Goal: Task Accomplishment & Management: Manage account settings

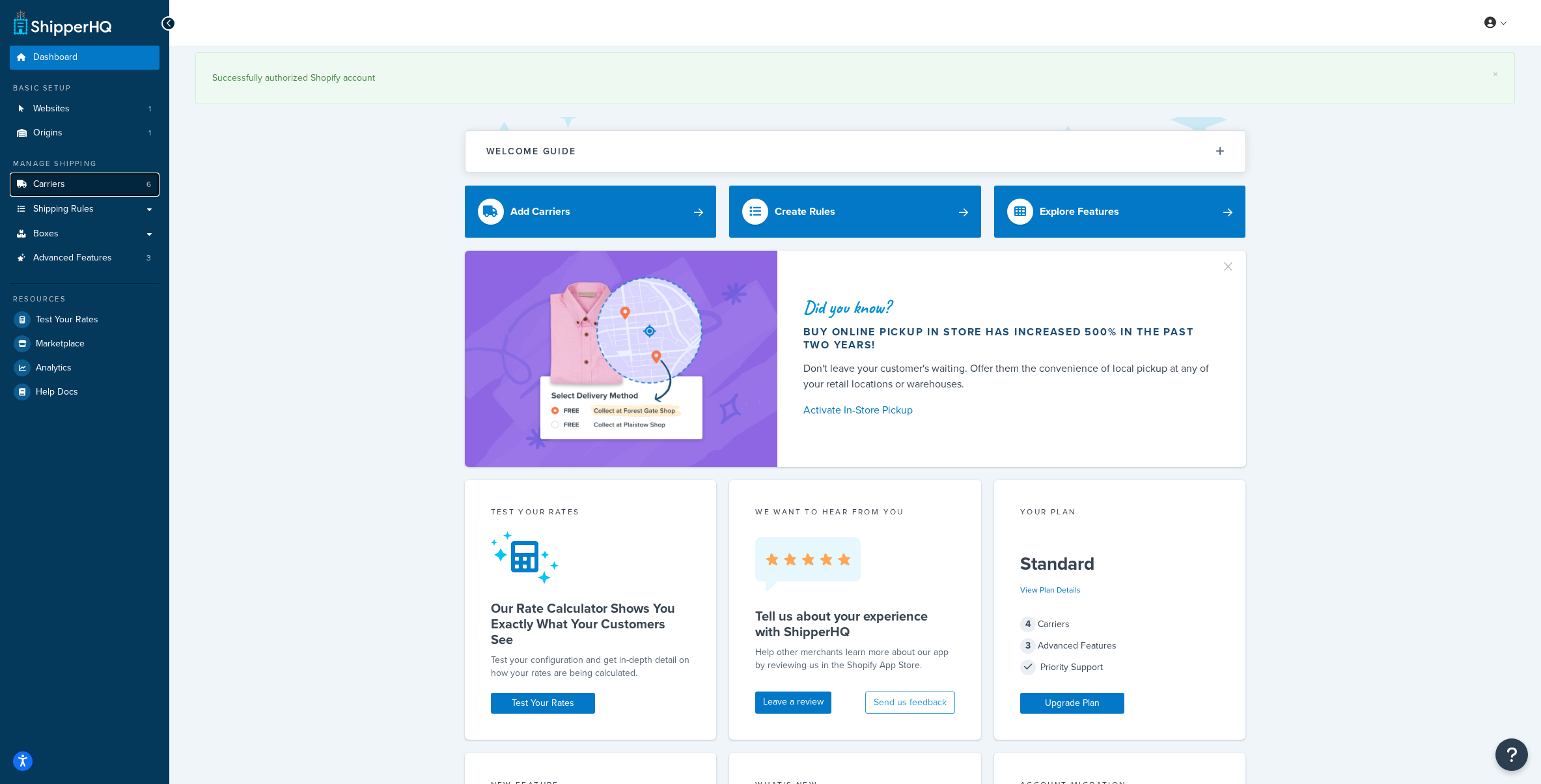
click at [74, 183] on link "Carriers 6" at bounding box center [84, 184] width 149 height 24
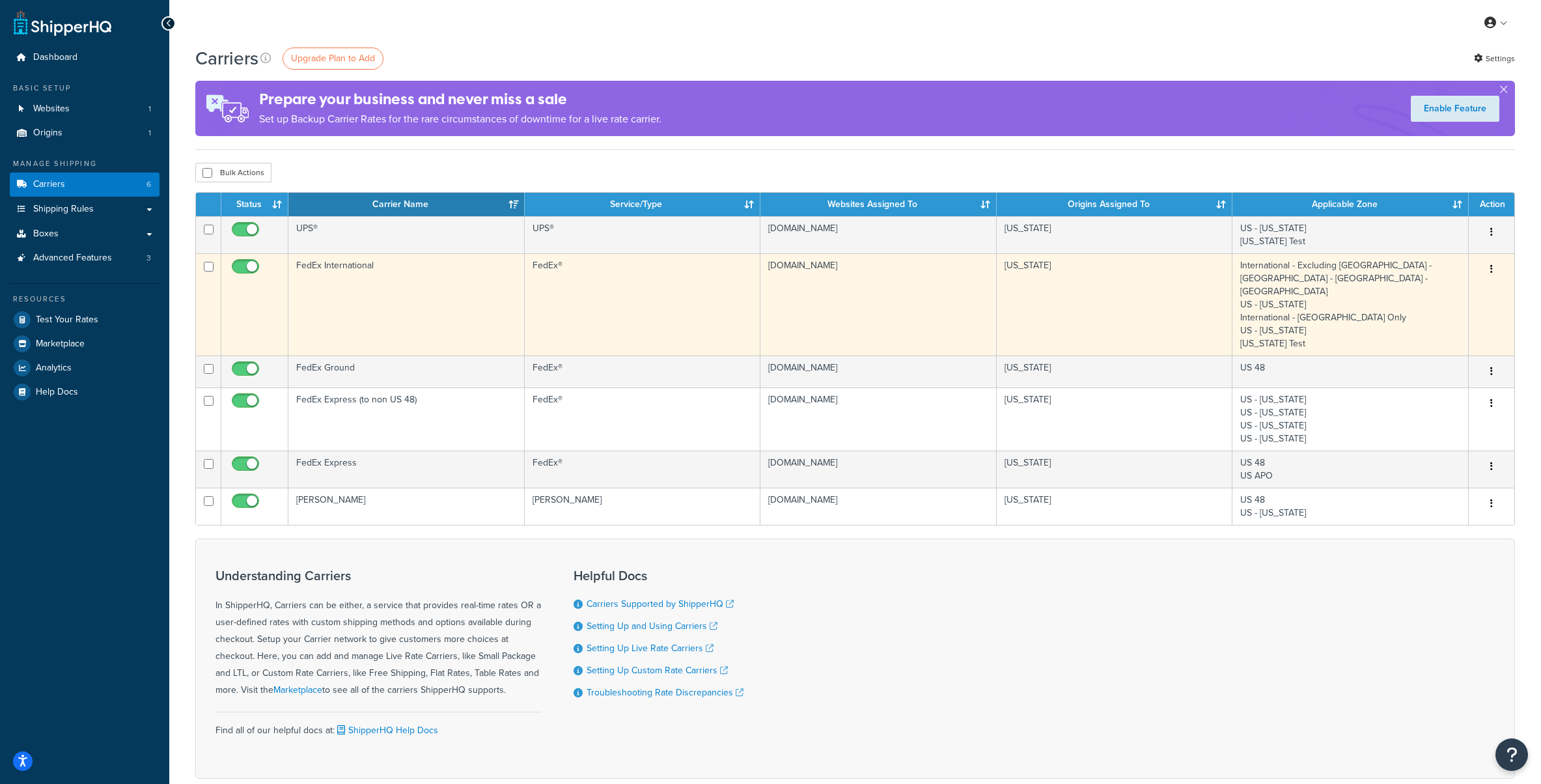
click at [1490, 267] on icon "button" at bounding box center [1491, 268] width 3 height 9
click at [1444, 292] on link "Edit" at bounding box center [1440, 295] width 103 height 27
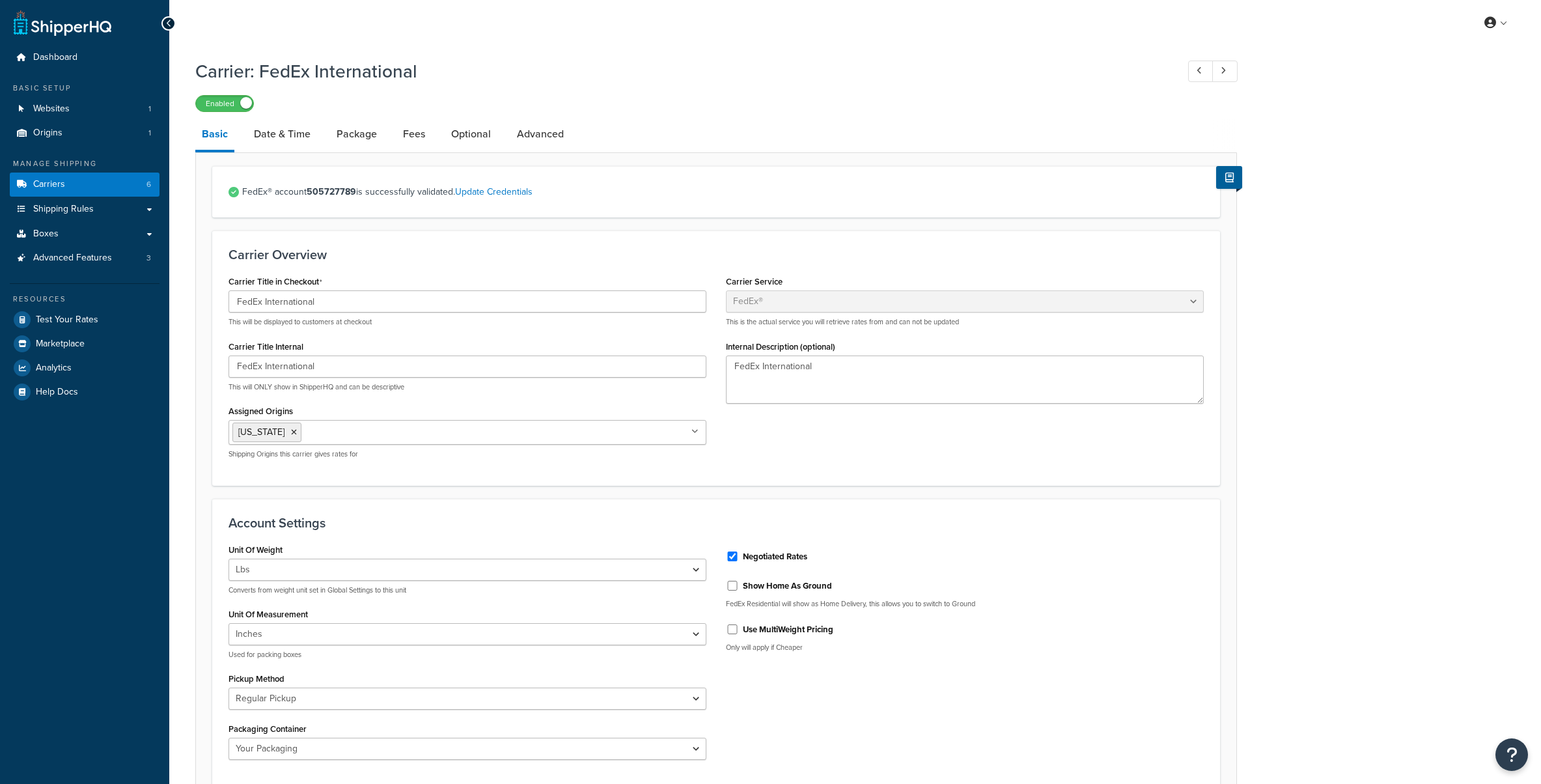
select select "fedEx"
select select "REGULAR_PICKUP"
select select "YOUR_PACKAGING"
click at [170, 19] on icon at bounding box center [169, 24] width 6 height 9
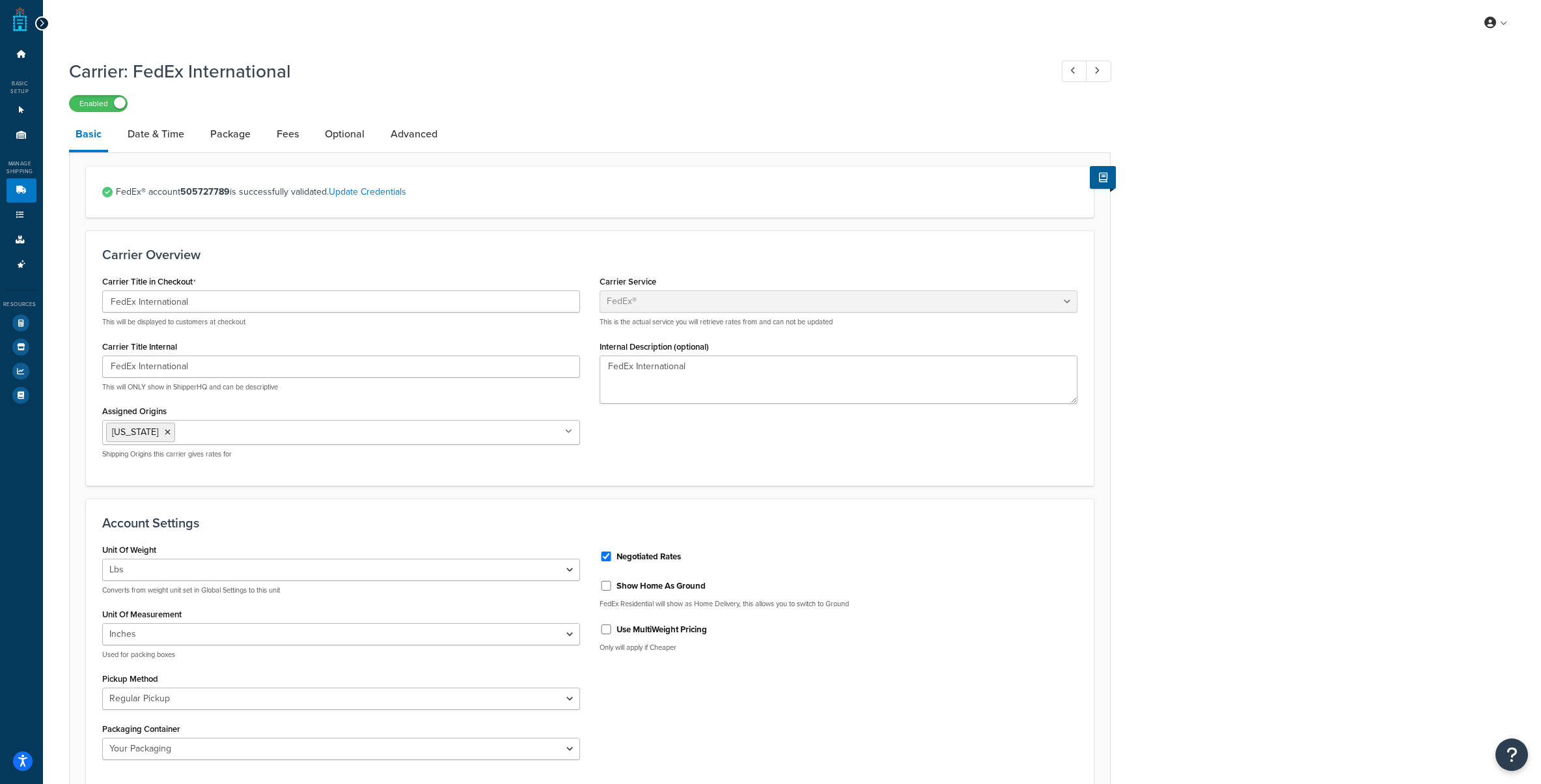
click at [41, 25] on icon at bounding box center [42, 24] width 6 height 9
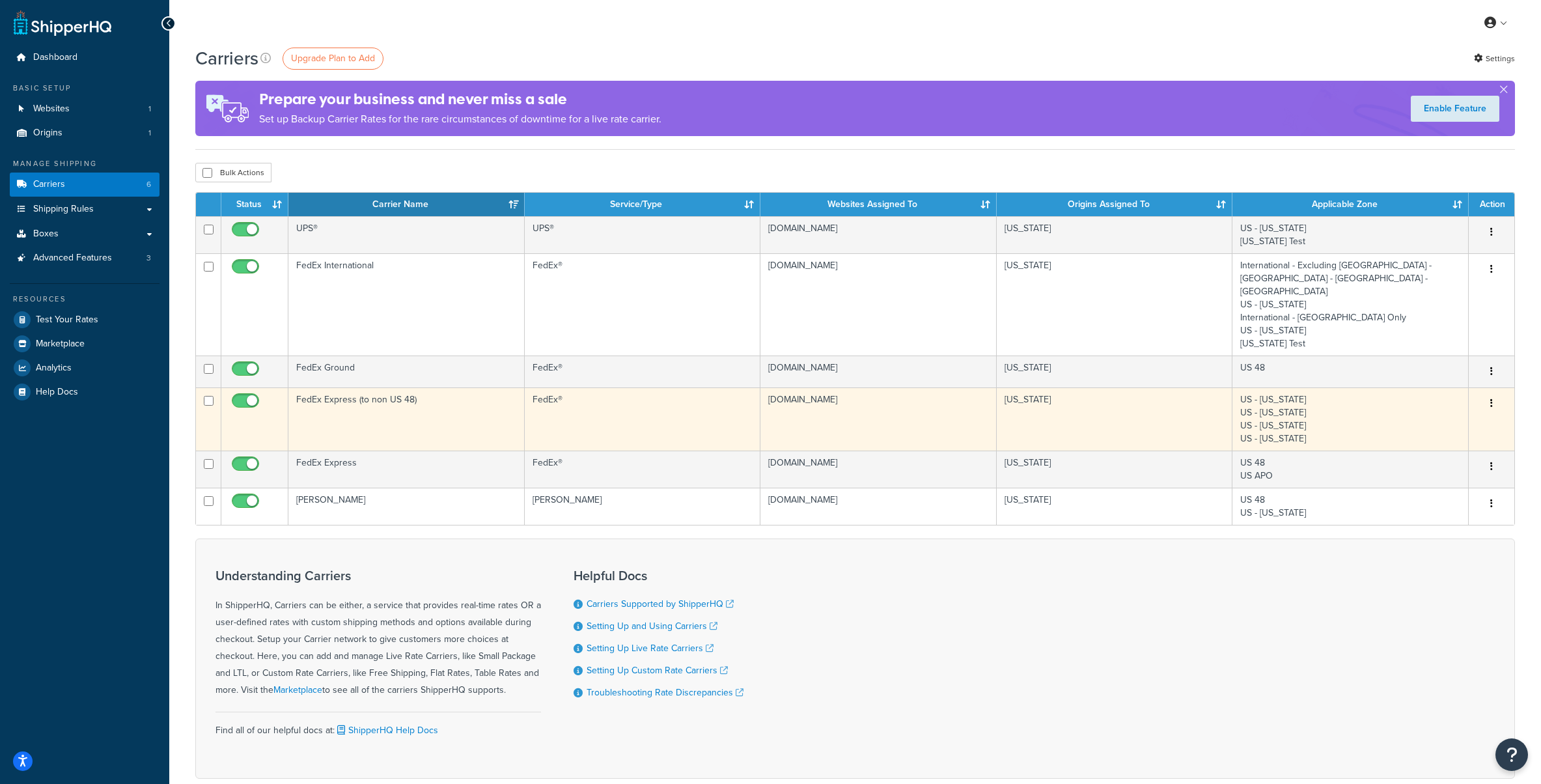
scroll to position [1, 0]
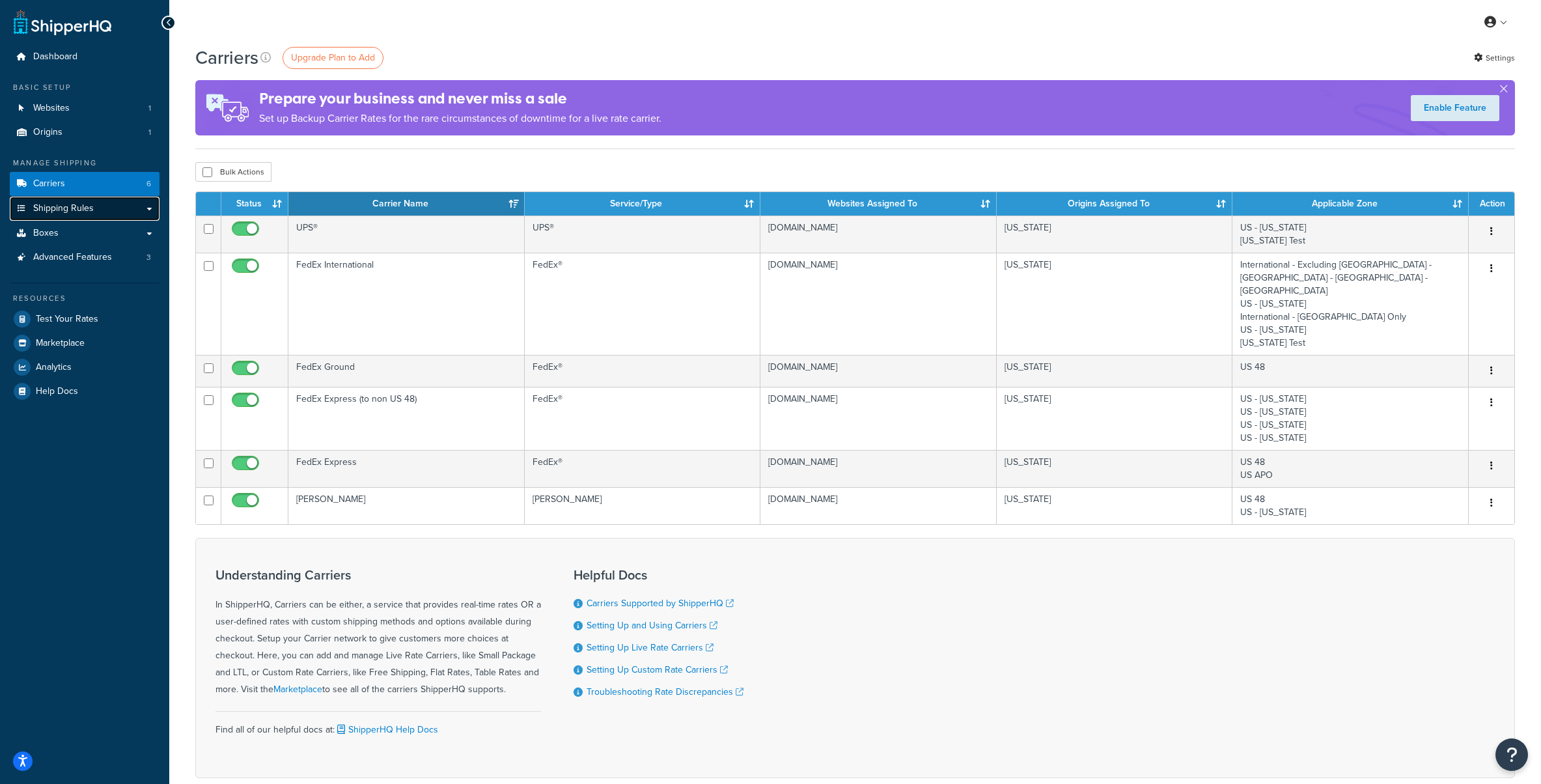
click at [35, 203] on span "Shipping Rules" at bounding box center [63, 208] width 60 height 11
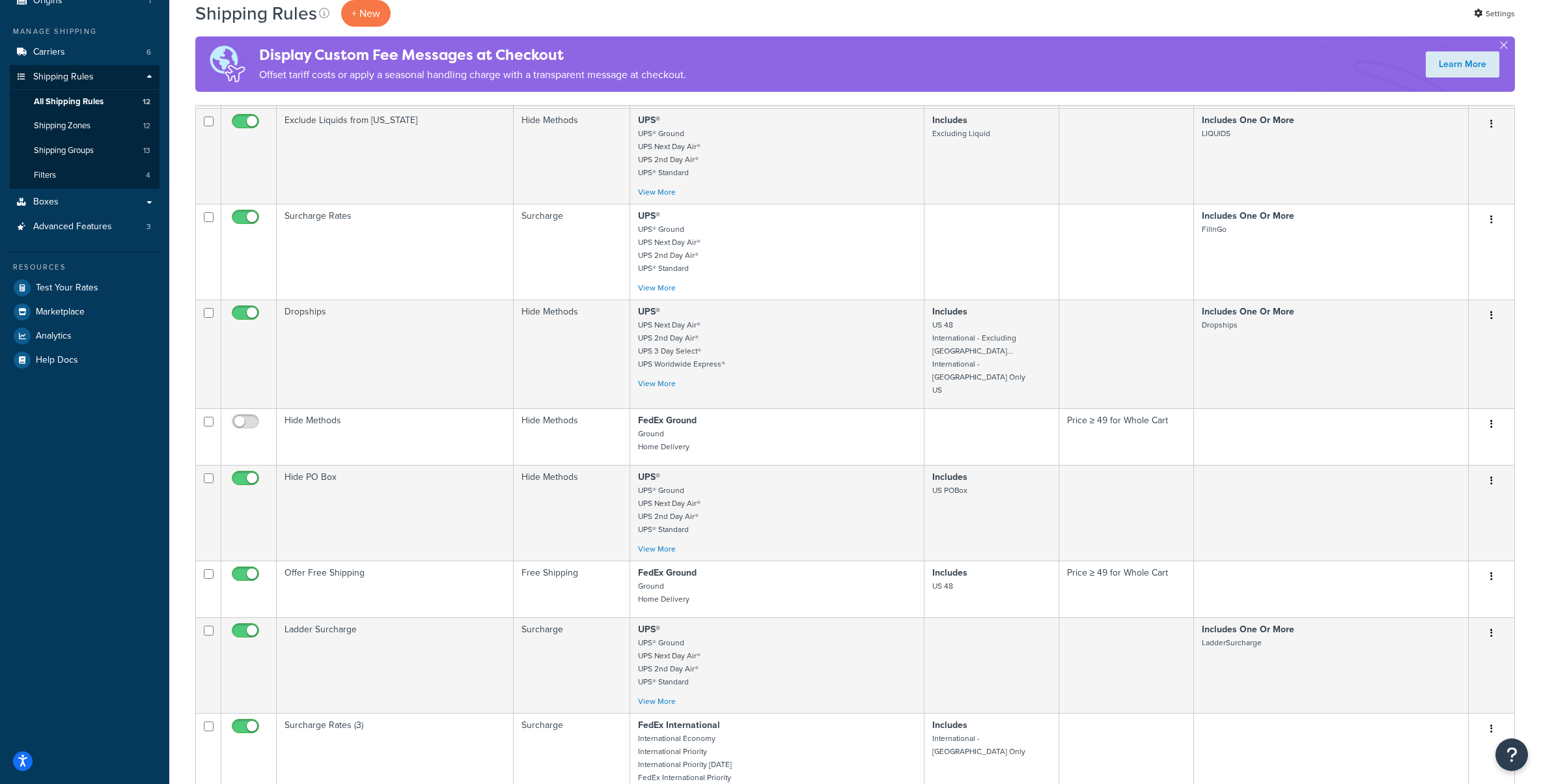
scroll to position [129, 0]
click at [101, 226] on span "Advanced Features" at bounding box center [73, 229] width 79 height 11
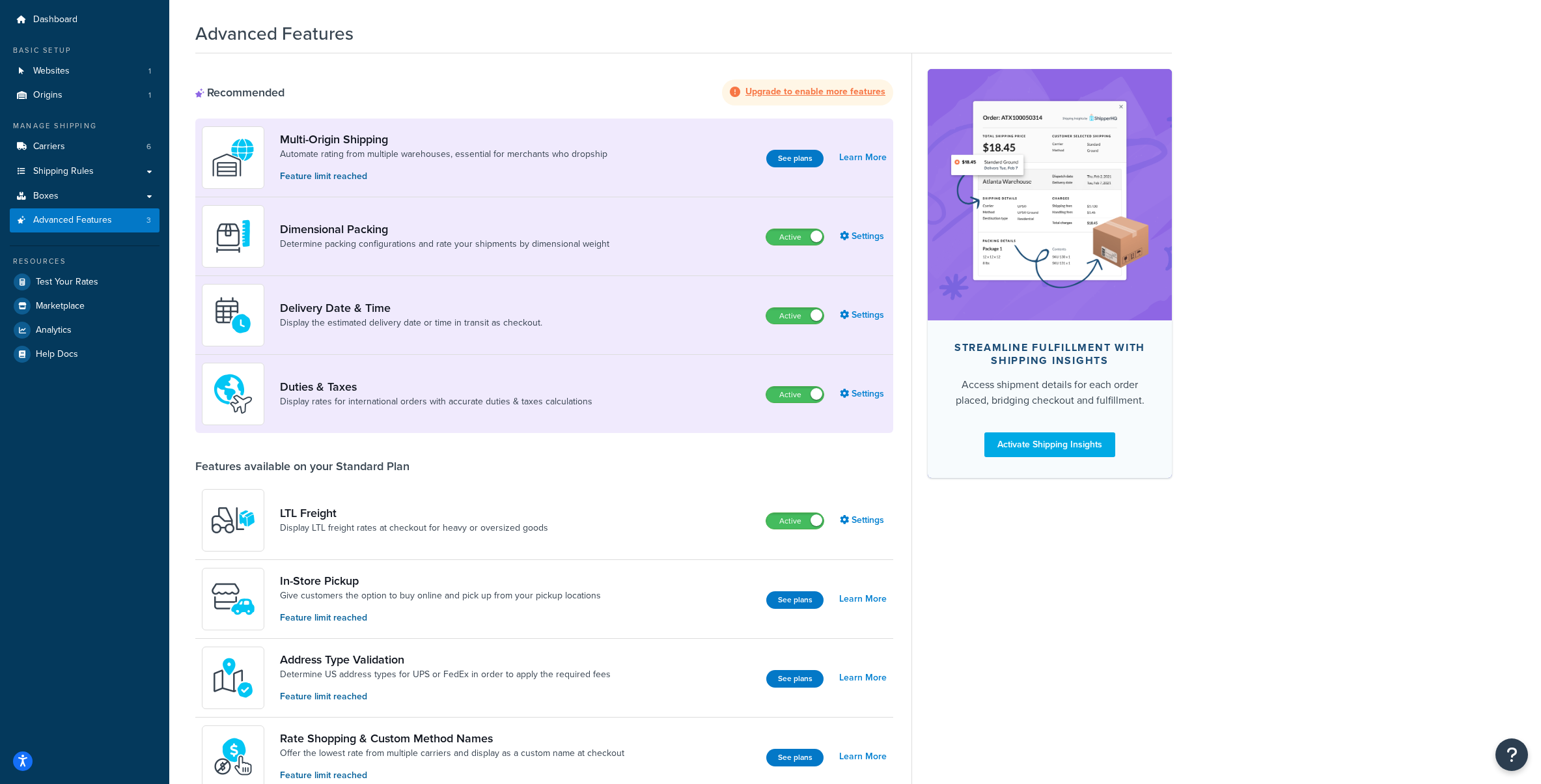
scroll to position [42, 0]
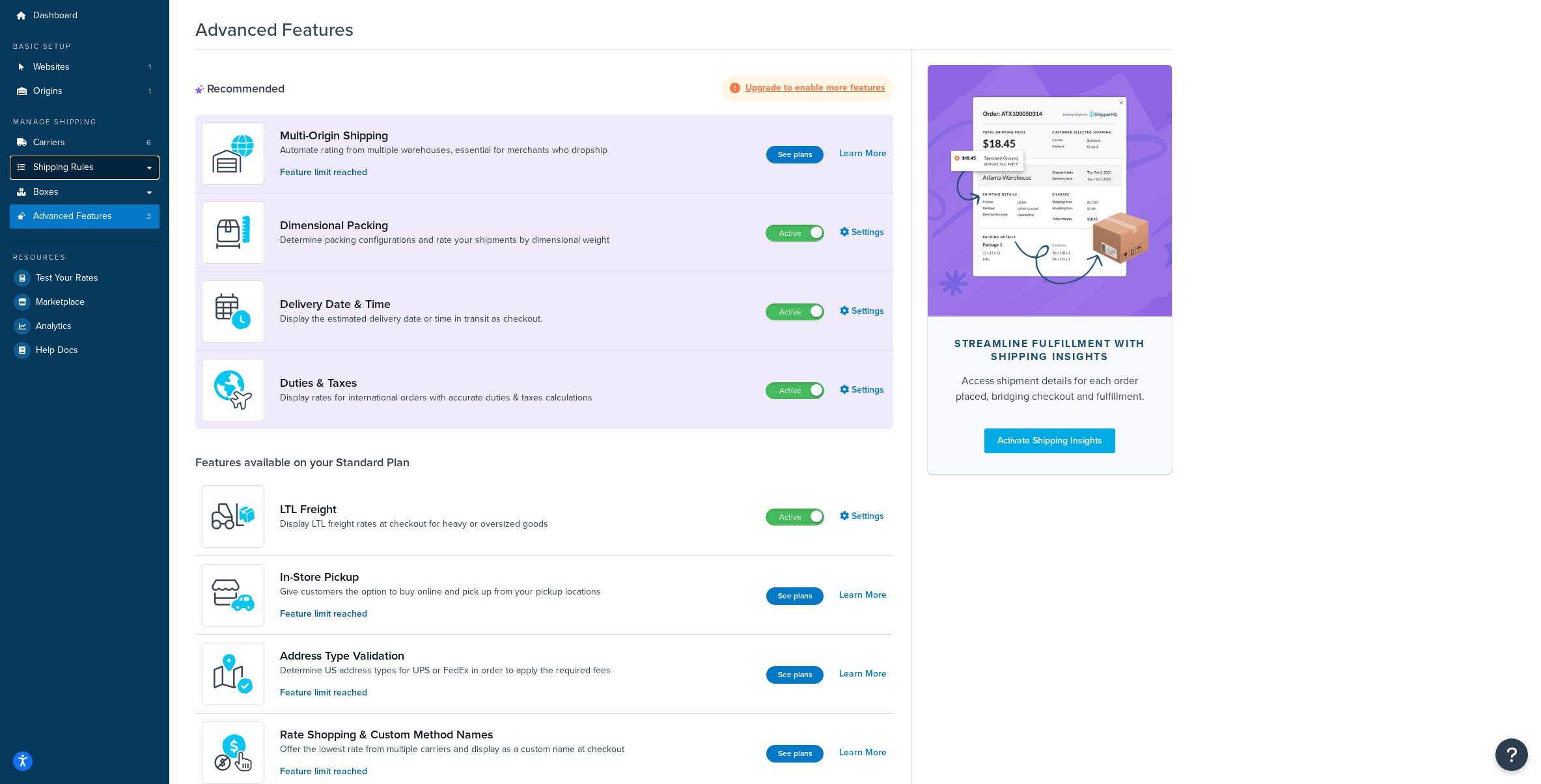
click at [99, 171] on link "Shipping Rules" at bounding box center [84, 168] width 149 height 24
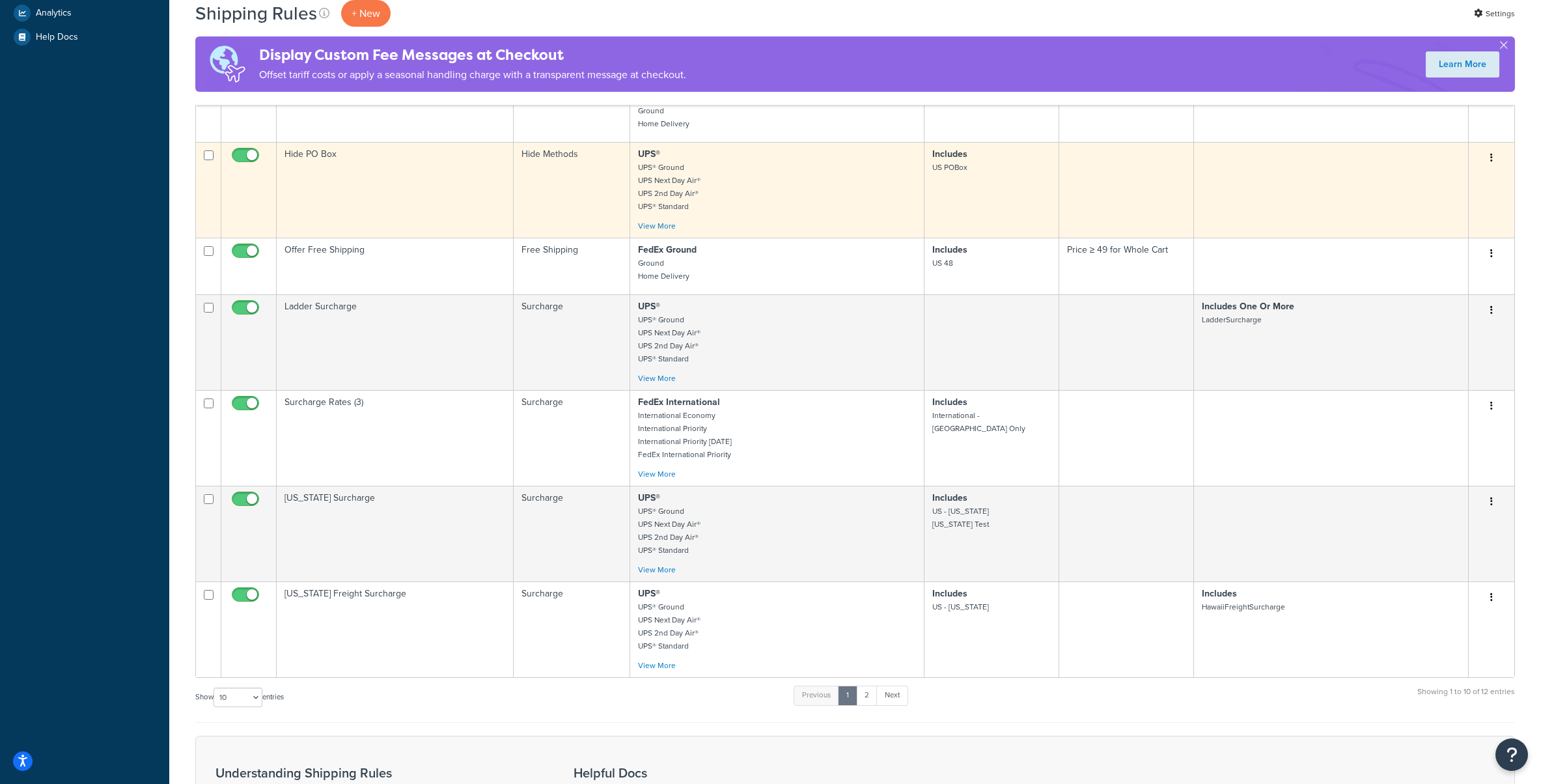
scroll to position [711, 0]
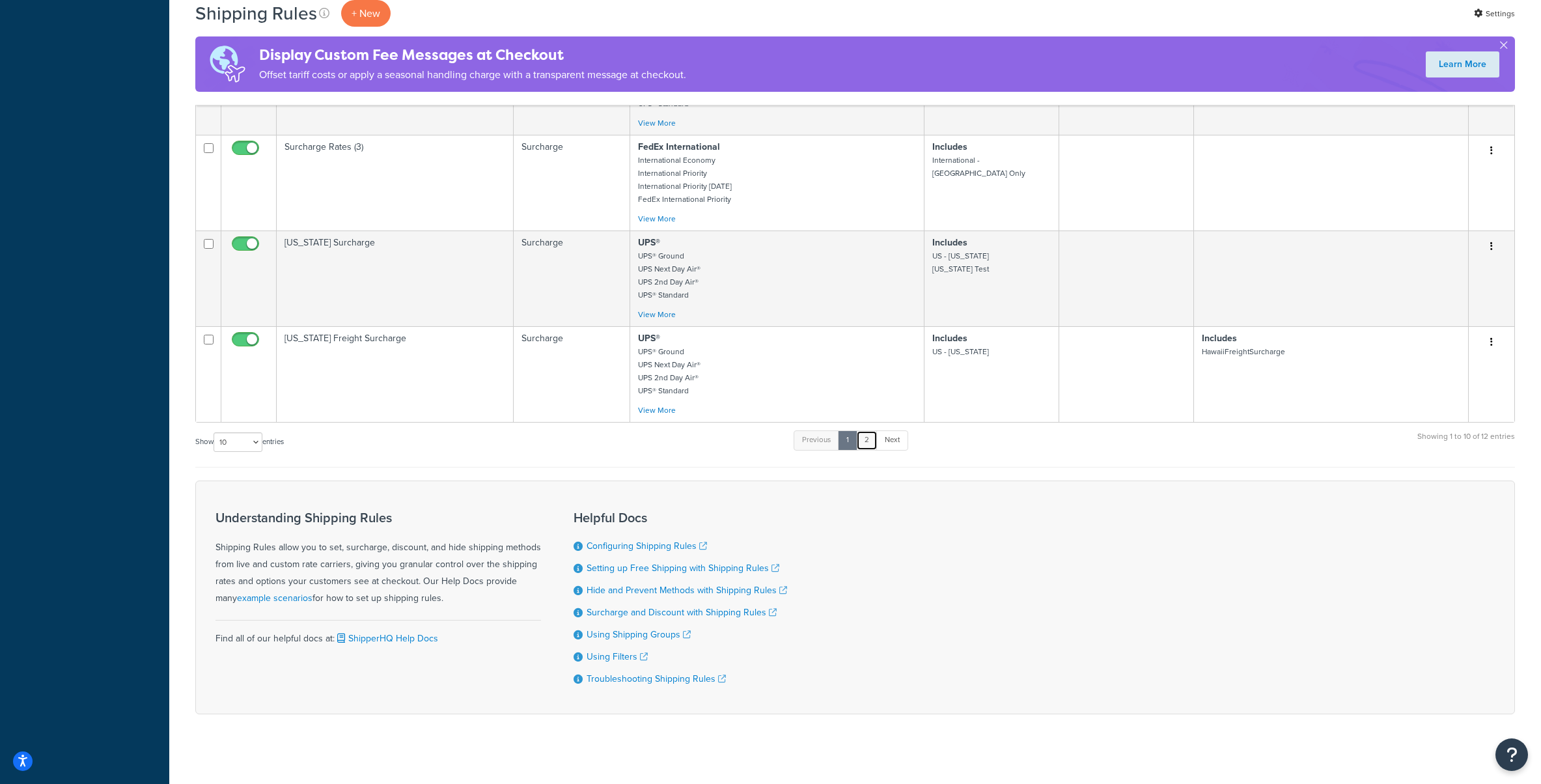
click at [874, 433] on link "2" at bounding box center [867, 440] width 22 height 19
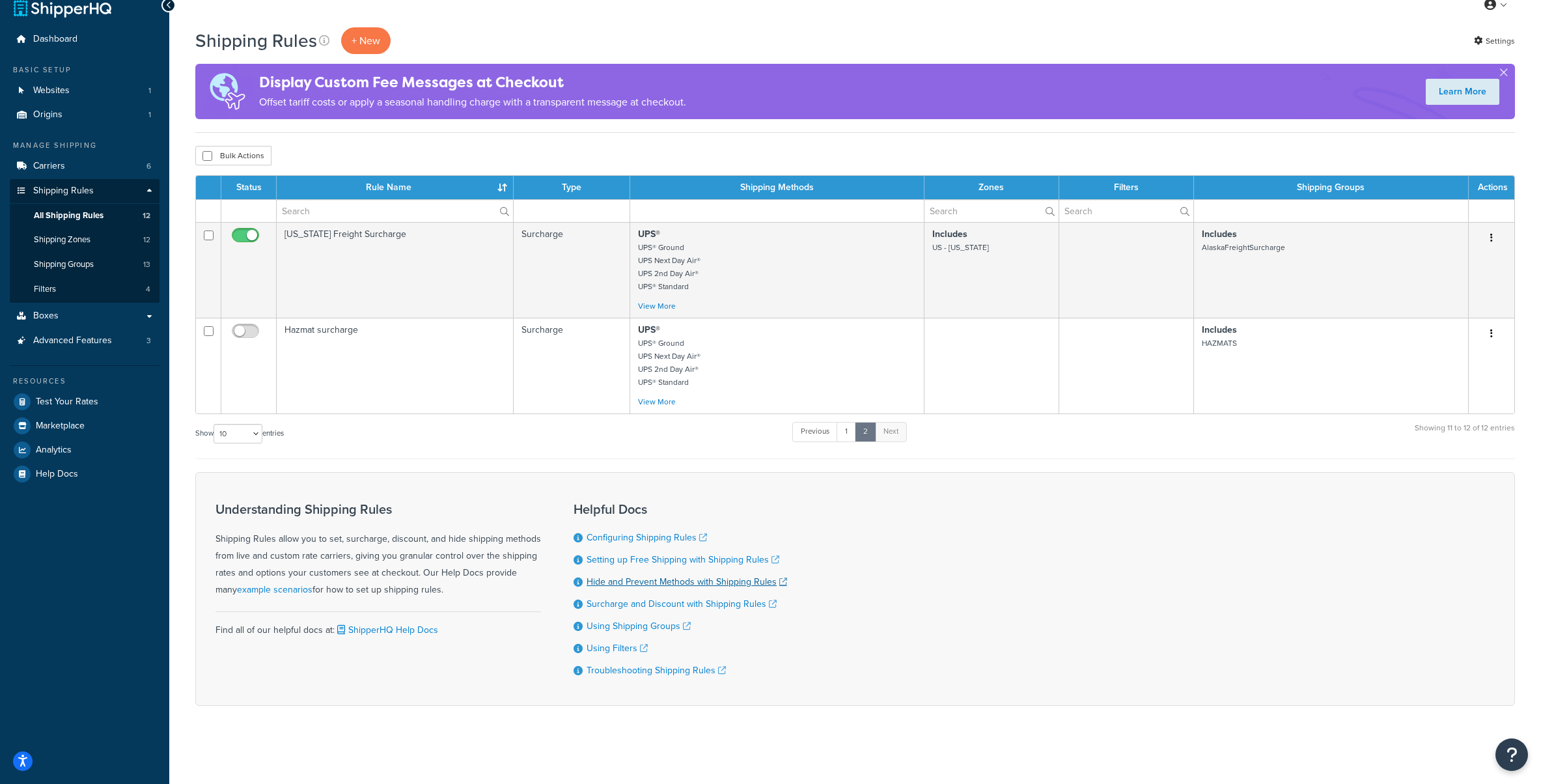
scroll to position [0, 0]
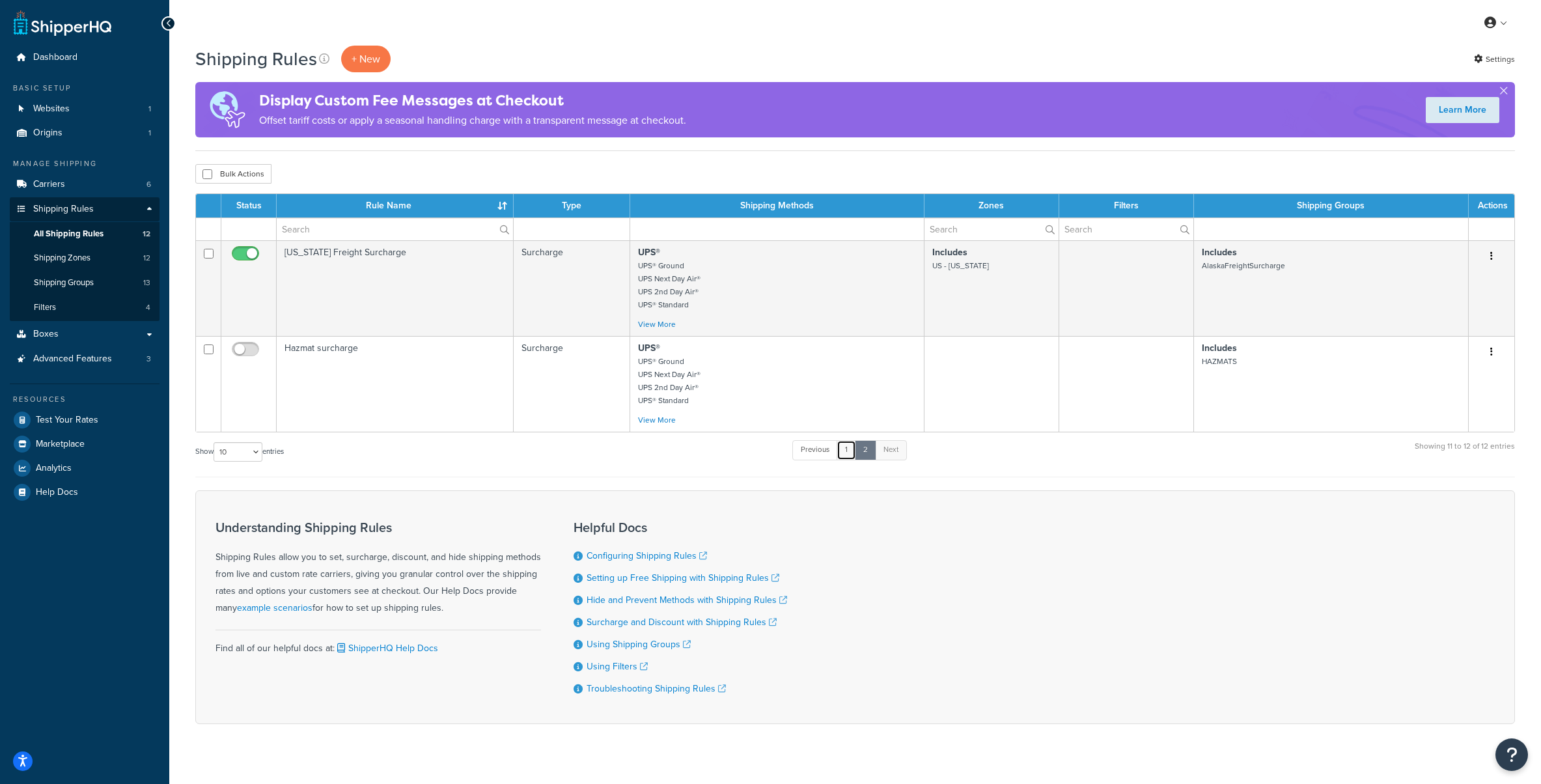
click at [850, 451] on link "1" at bounding box center [846, 450] width 19 height 19
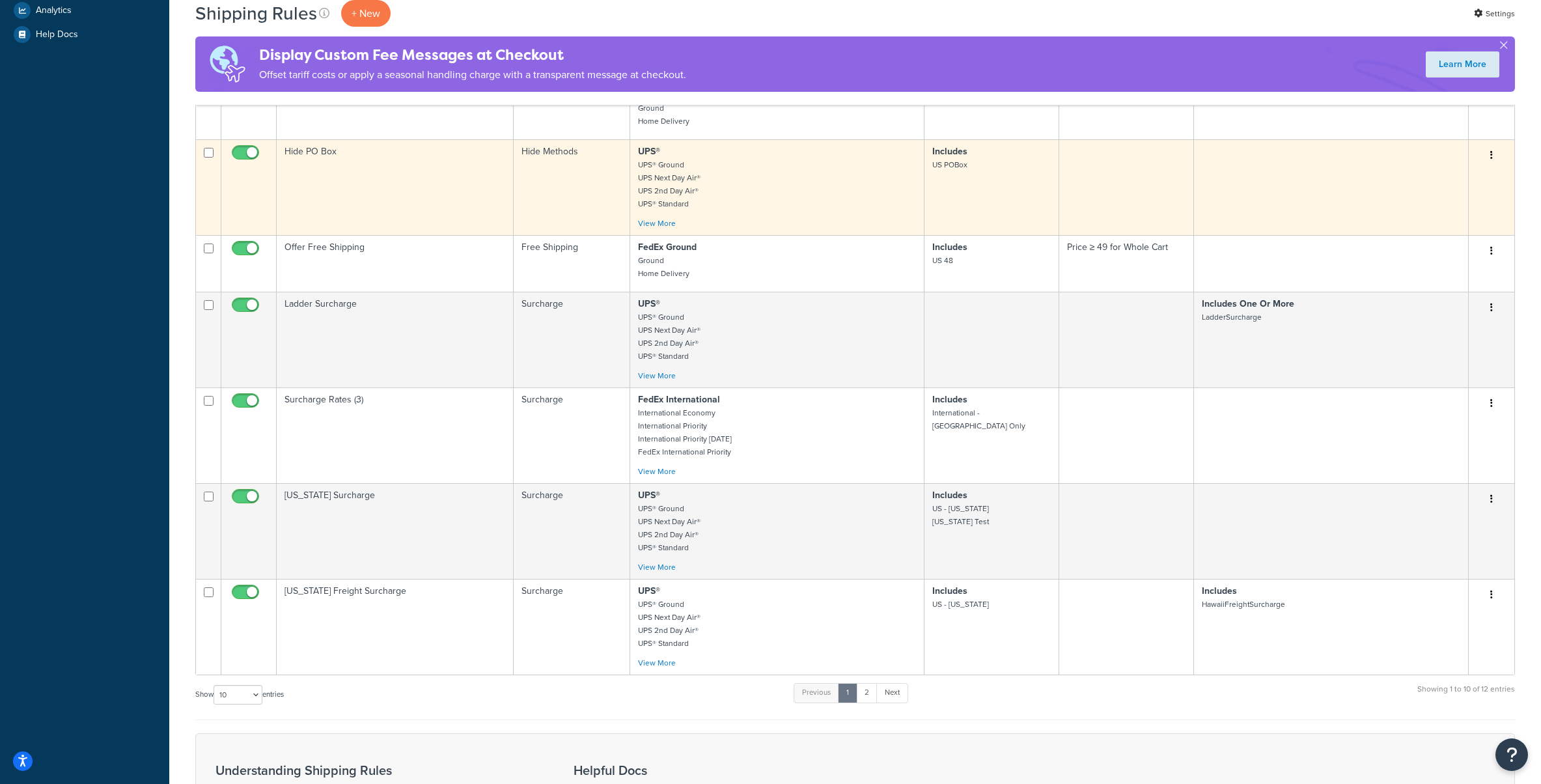
scroll to position [459, 0]
